Goal: Task Accomplishment & Management: Complete application form

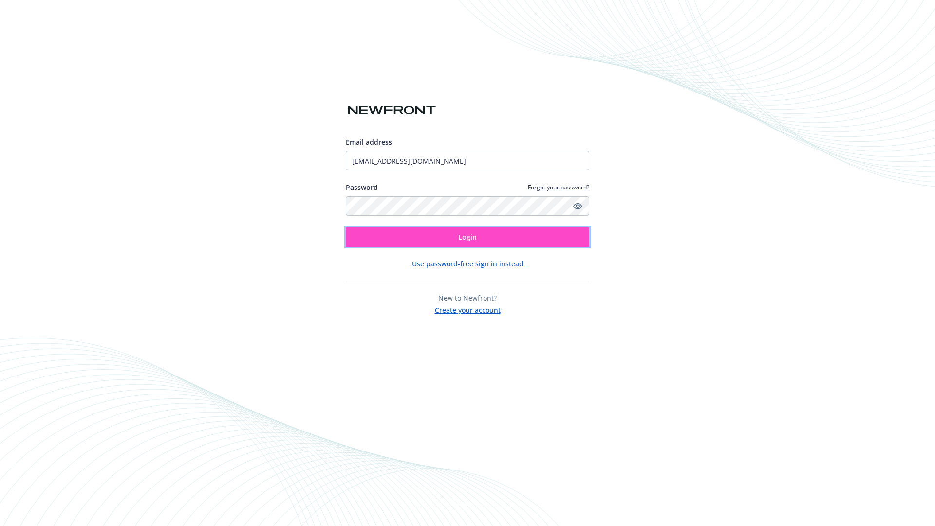
click at [467, 237] on span "Login" at bounding box center [467, 236] width 18 height 9
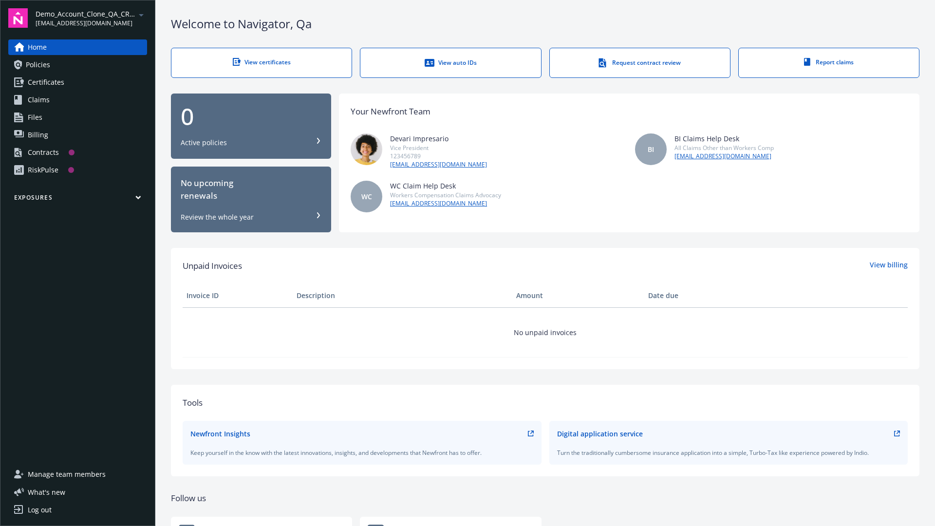
click at [91, 18] on span "Demo_Account_Clone_QA_CR_Tests_Prospect" at bounding box center [86, 14] width 100 height 10
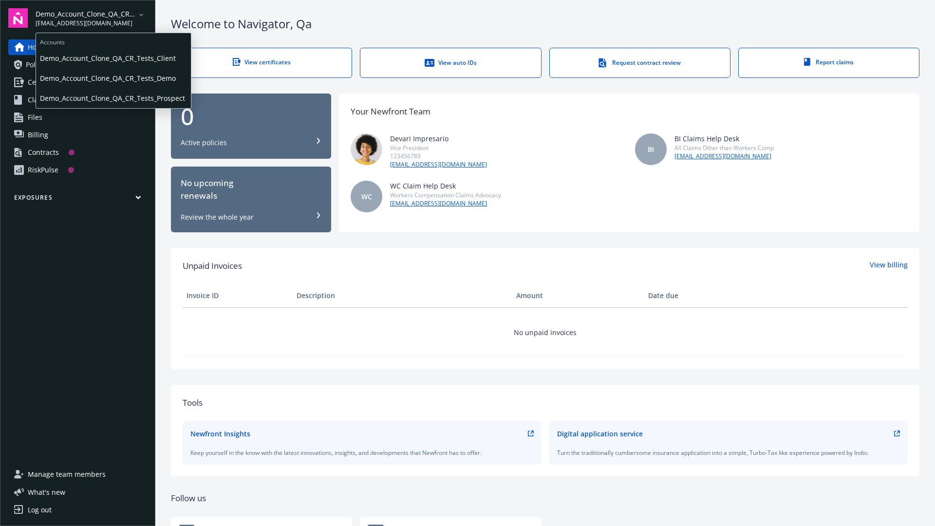
click at [112, 58] on span "Demo_Account_Clone_QA_CR_Tests_Client" at bounding box center [113, 58] width 147 height 20
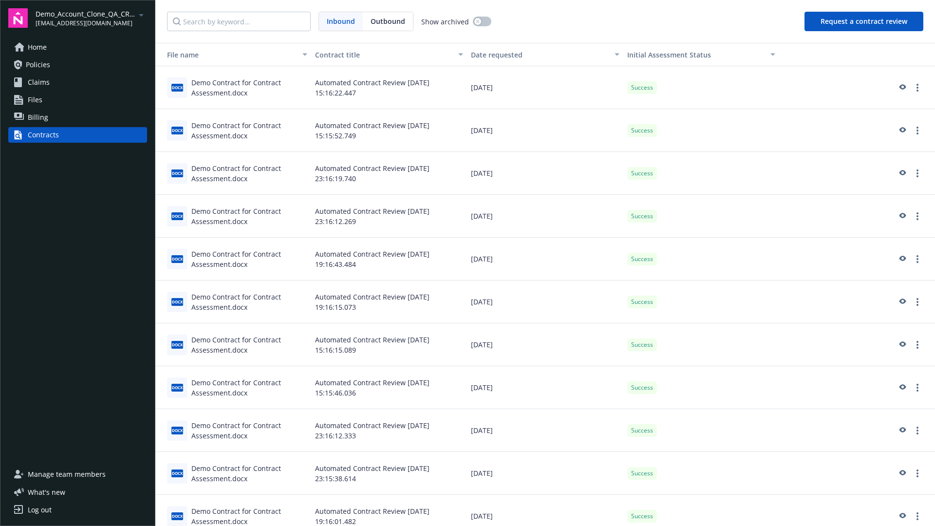
click at [864, 21] on button "Request a contract review" at bounding box center [863, 21] width 119 height 19
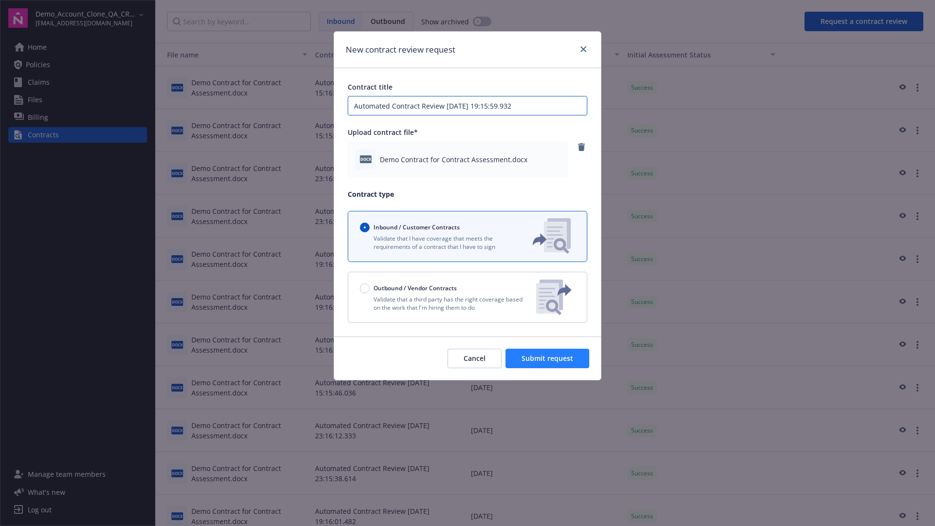
type input "Automated Contract Review 09-10-2025 19:15:59.932"
click at [548, 358] on span "Submit request" at bounding box center [547, 357] width 52 height 9
